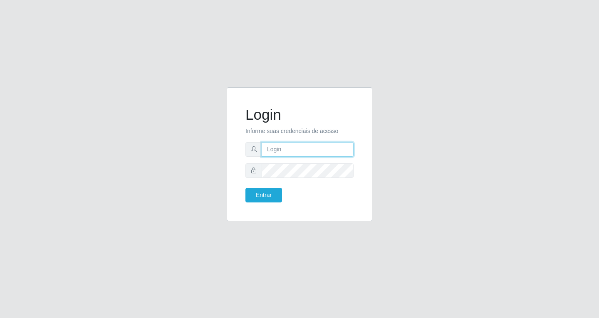
click at [283, 150] on input "text" at bounding box center [307, 149] width 92 height 15
type input "[EMAIL_ADDRESS][DOMAIN_NAME]"
click at [245, 188] on button "Entrar" at bounding box center [263, 195] width 37 height 15
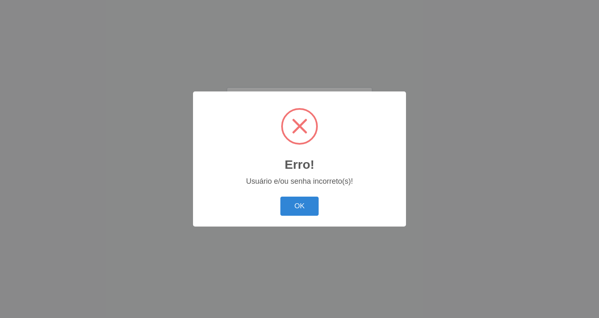
drag, startPoint x: 295, startPoint y: 210, endPoint x: 280, endPoint y: 181, distance: 33.1
click at [294, 207] on button "OK" at bounding box center [299, 207] width 39 height 20
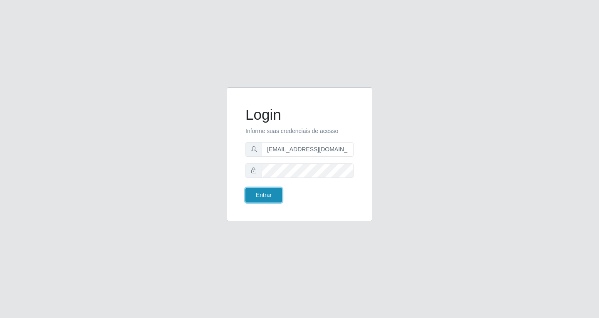
click at [263, 194] on button "Entrar" at bounding box center [263, 195] width 37 height 15
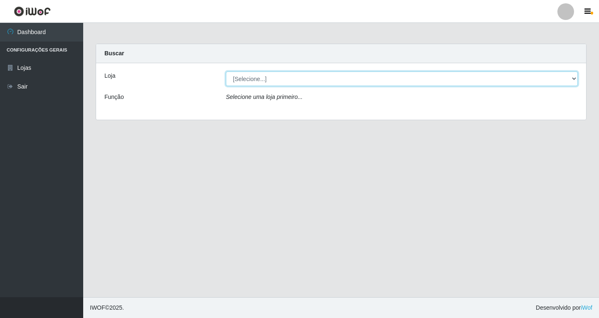
click at [575, 79] on select "[Selecione...] SuperFácil Atacado - [GEOGRAPHIC_DATA]" at bounding box center [402, 78] width 352 height 15
select select "503"
click at [226, 71] on select "[Selecione...] SuperFácil Atacado - [GEOGRAPHIC_DATA]" at bounding box center [402, 78] width 352 height 15
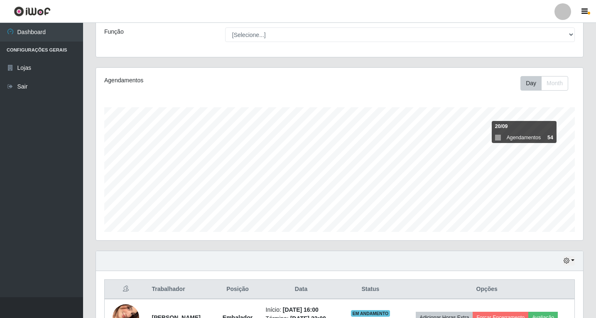
scroll to position [123, 0]
